Goal: Check status: Check status

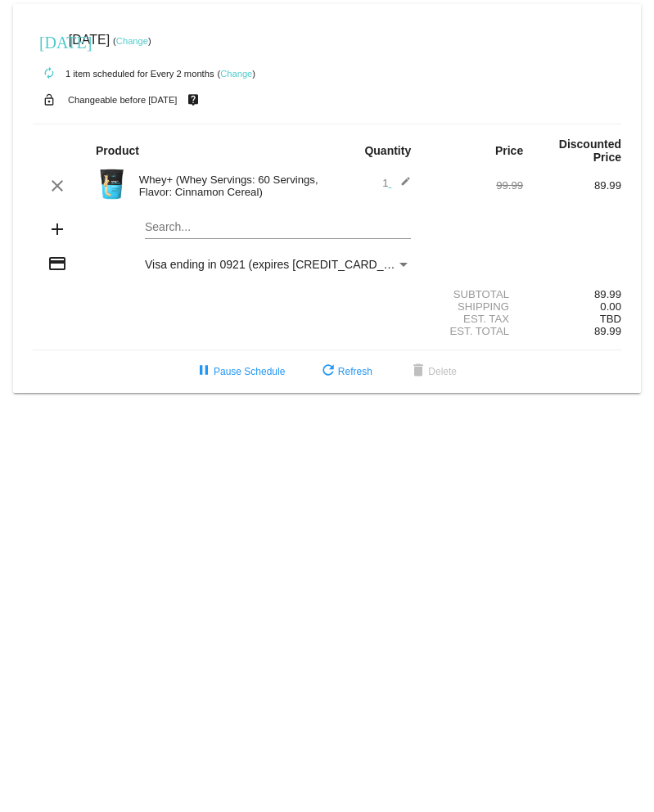
click at [203, 122] on mat-card "[DATE] [DATE] ( Change ) autorenew 1 item scheduled for Every 2 months ( Change…" at bounding box center [327, 198] width 628 height 389
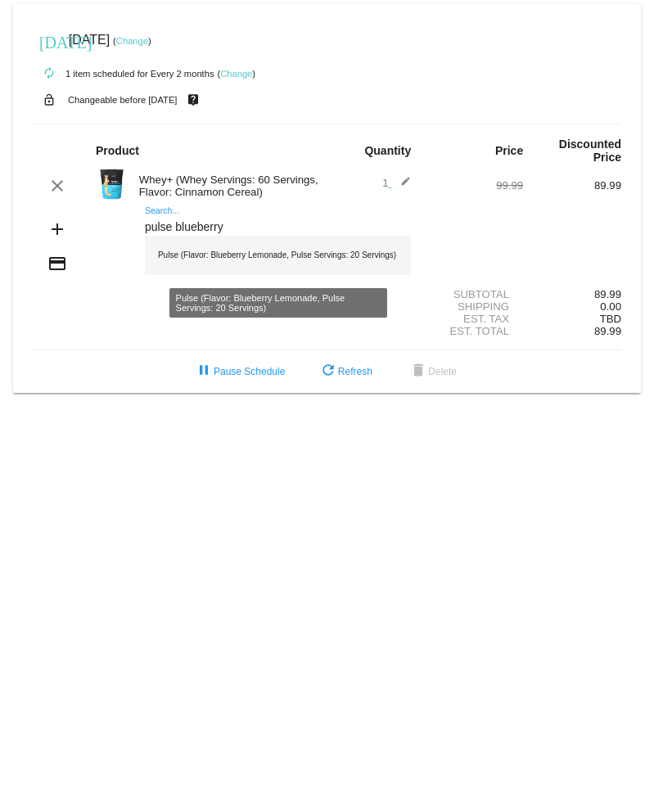
type input "pulse blueberry"
click at [318, 122] on div "Pulse (Flavor: Blueberry Lemonade, Pulse Servings: 20 Servings)" at bounding box center [278, 255] width 266 height 39
